Goal: Check status: Check status

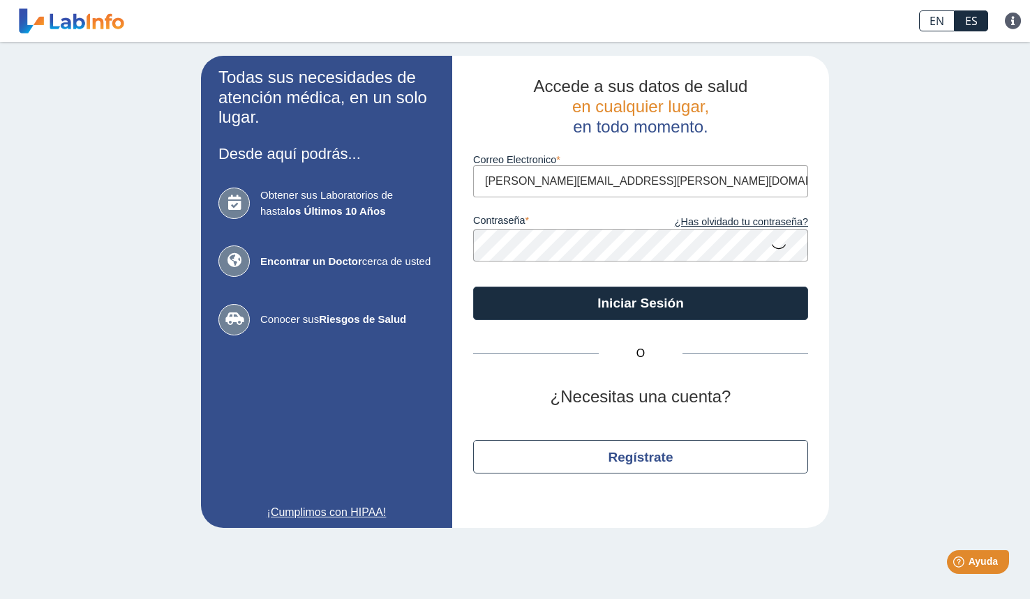
click at [777, 247] on icon at bounding box center [778, 245] width 17 height 27
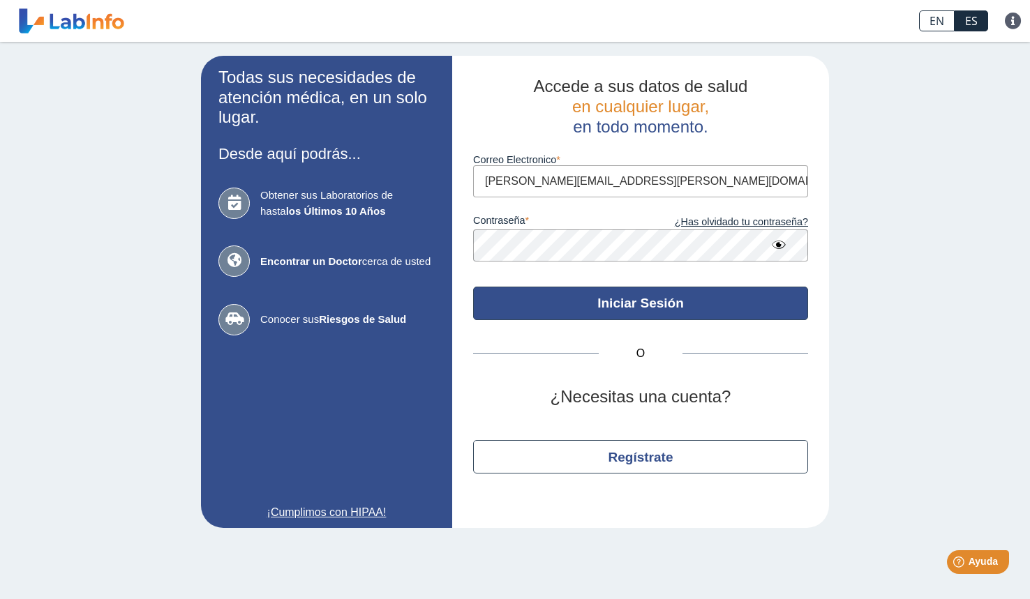
click at [697, 302] on button "Iniciar Sesión" at bounding box center [640, 303] width 335 height 33
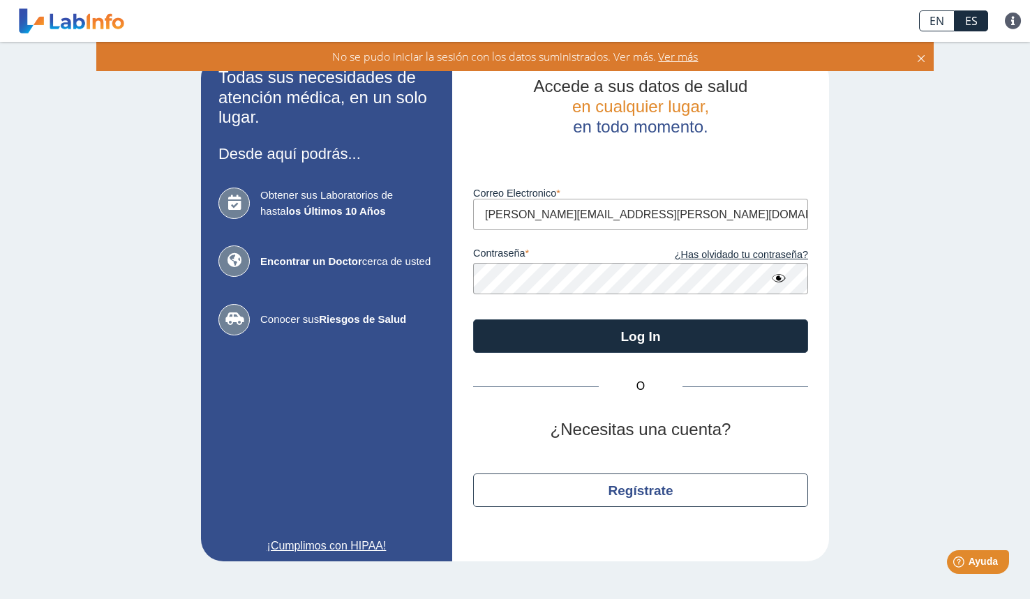
click at [473, 320] on button "Log In" at bounding box center [640, 336] width 335 height 33
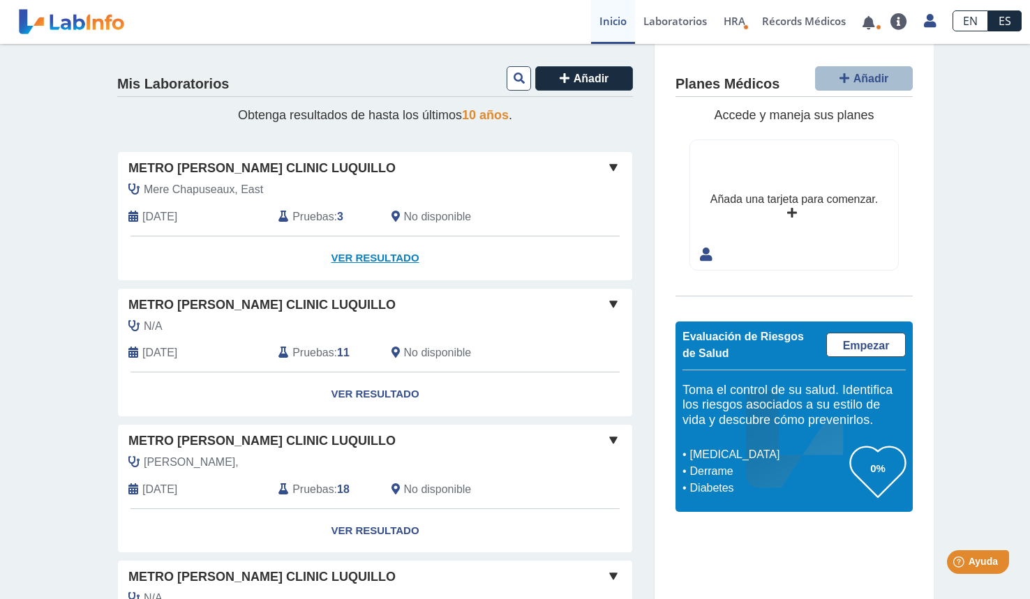
click at [369, 254] on link "Ver Resultado" at bounding box center [375, 259] width 514 height 44
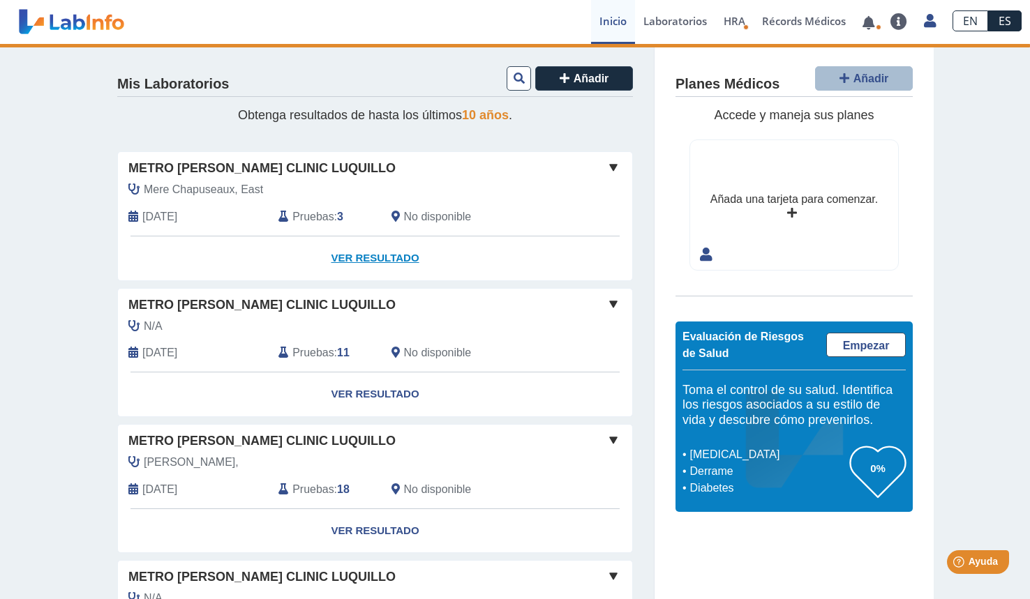
click at [382, 260] on link "Ver Resultado" at bounding box center [375, 259] width 514 height 44
click at [370, 259] on link "Ver Resultado" at bounding box center [375, 259] width 514 height 44
click at [260, 182] on span "Mere Chapuseaux, East" at bounding box center [203, 189] width 119 height 17
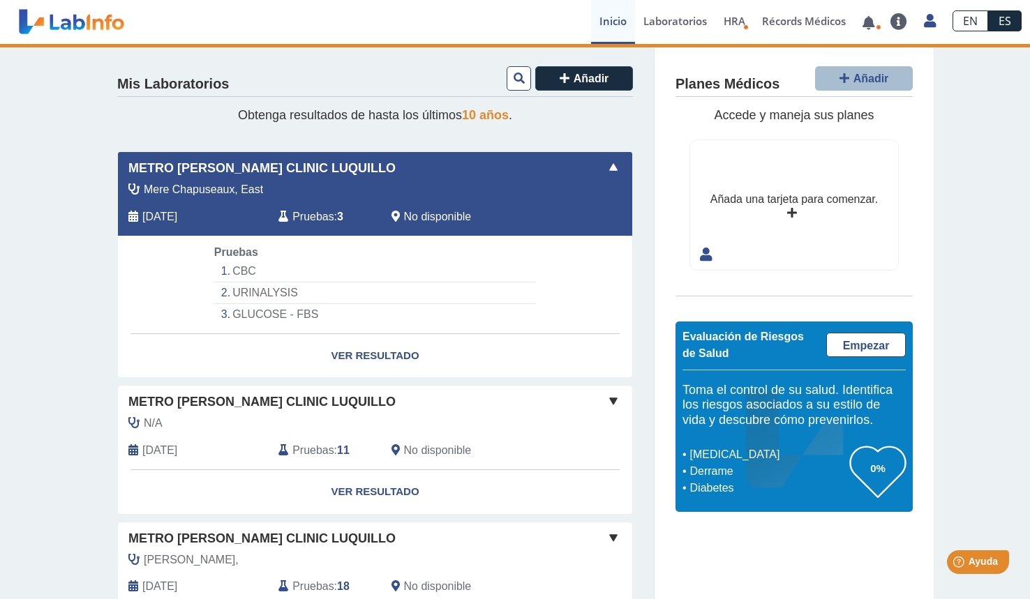
click at [290, 312] on li "GLUCOSE - FBS" at bounding box center [375, 314] width 322 height 21
click at [381, 358] on link "Ver Resultado" at bounding box center [375, 356] width 514 height 44
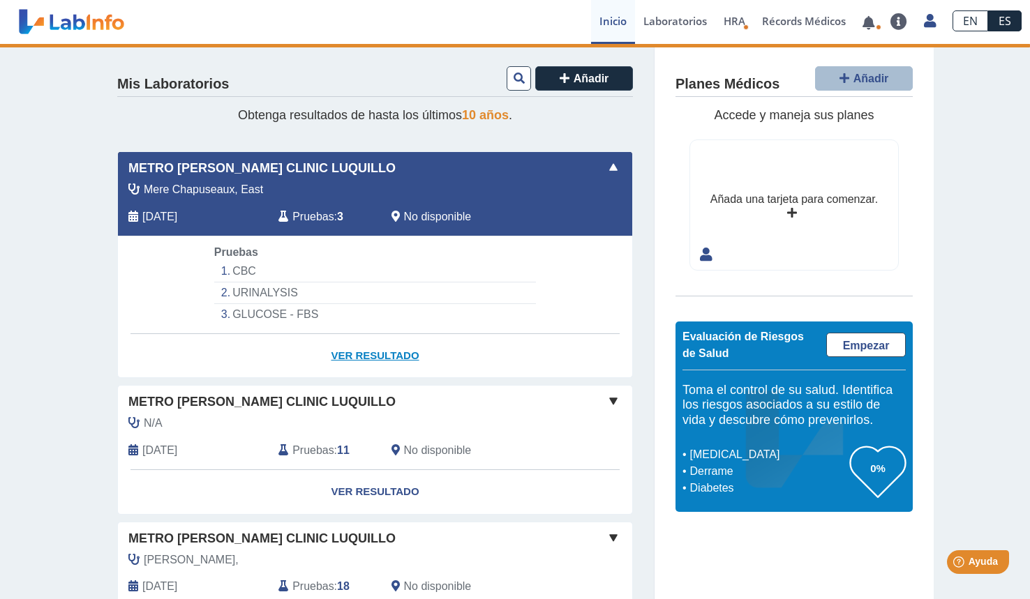
click at [383, 364] on link "Ver Resultado" at bounding box center [375, 356] width 514 height 44
click at [336, 222] on div "Pruebas : 3" at bounding box center [324, 217] width 112 height 17
click at [267, 300] on li "URINALYSIS" at bounding box center [375, 294] width 322 height 22
click at [259, 315] on li "GLUCOSE - FBS" at bounding box center [375, 314] width 322 height 21
click at [101, 23] on link at bounding box center [71, 21] width 115 height 35
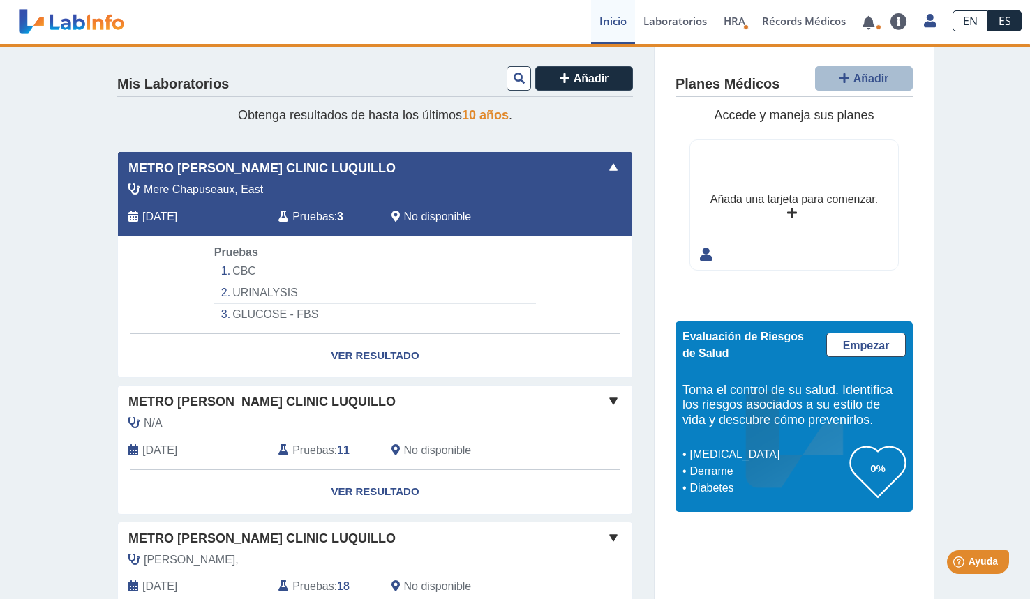
click at [246, 294] on li "URINALYSIS" at bounding box center [375, 294] width 322 height 22
click at [250, 313] on li "GLUCOSE - FBS" at bounding box center [375, 314] width 322 height 21
click at [862, 22] on link at bounding box center [868, 22] width 29 height 10
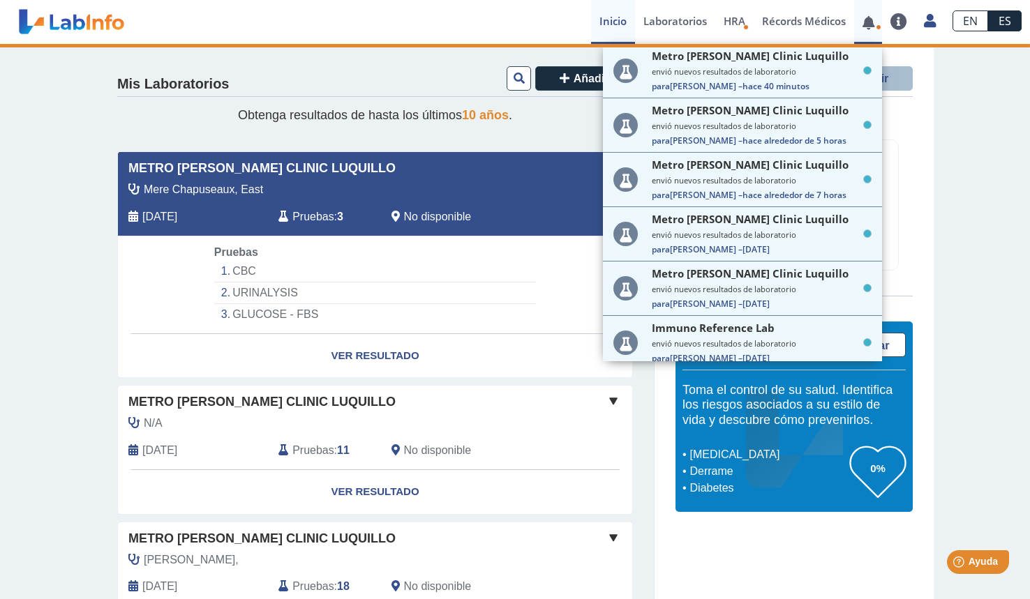
click at [870, 27] on link at bounding box center [868, 22] width 29 height 10
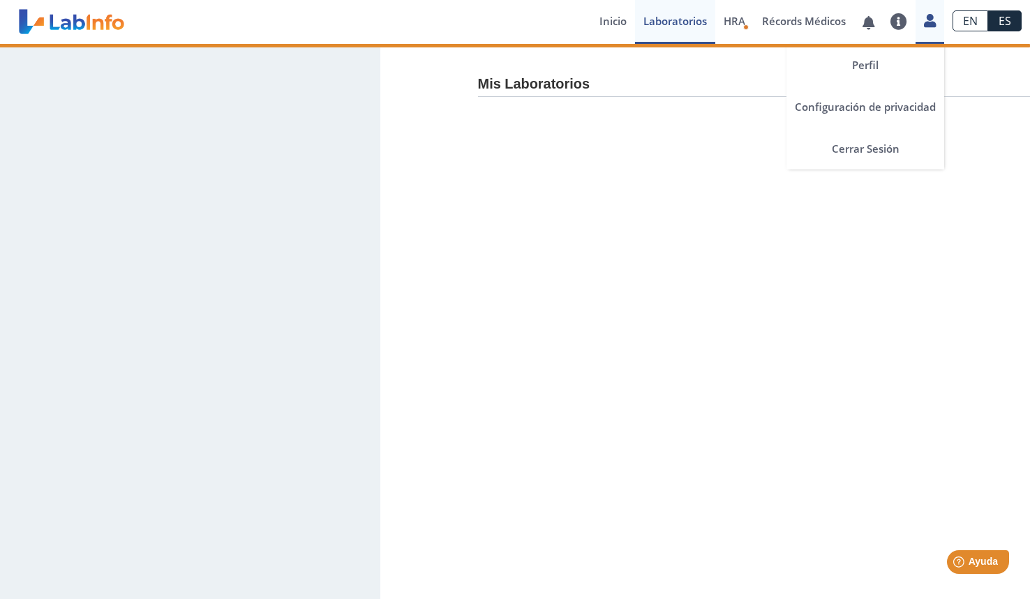
select select "**********"
